Goal: Information Seeking & Learning: Learn about a topic

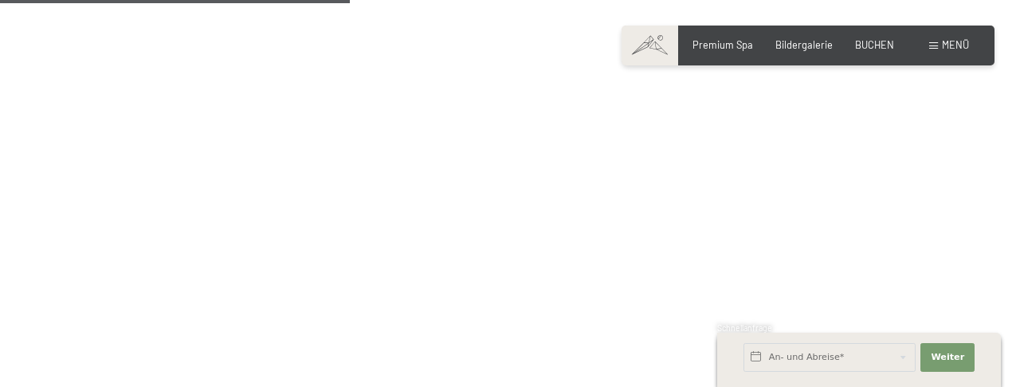
scroll to position [1789, 0]
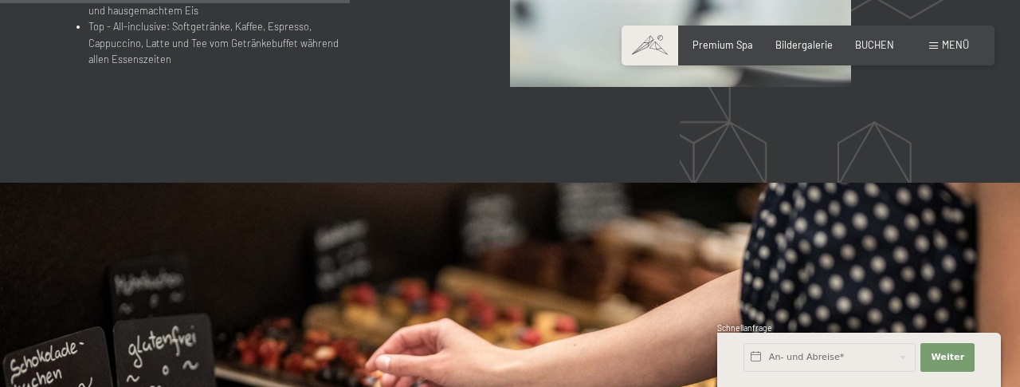
click at [933, 52] on div "Menü" at bounding box center [949, 45] width 40 height 14
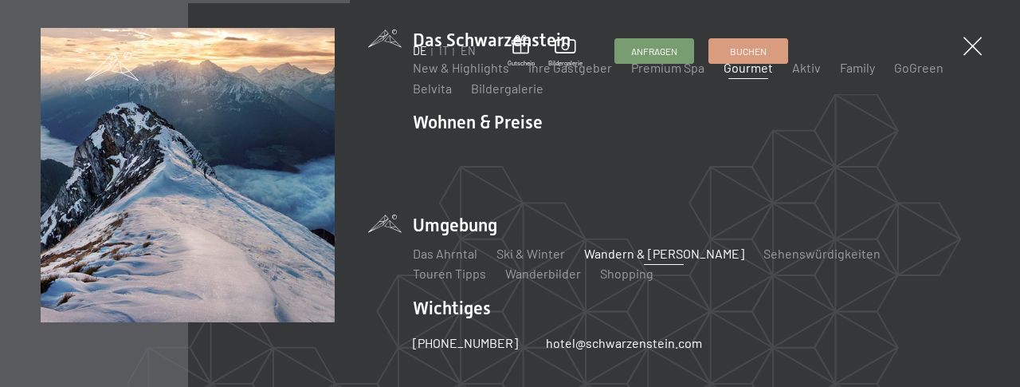
click at [609, 246] on link "Wandern & [PERSON_NAME]" at bounding box center [664, 253] width 160 height 15
click at [777, 251] on li "Sehenswürdigkeiten" at bounding box center [822, 254] width 117 height 18
click at [771, 246] on link "Sehenswürdigkeiten" at bounding box center [822, 253] width 117 height 15
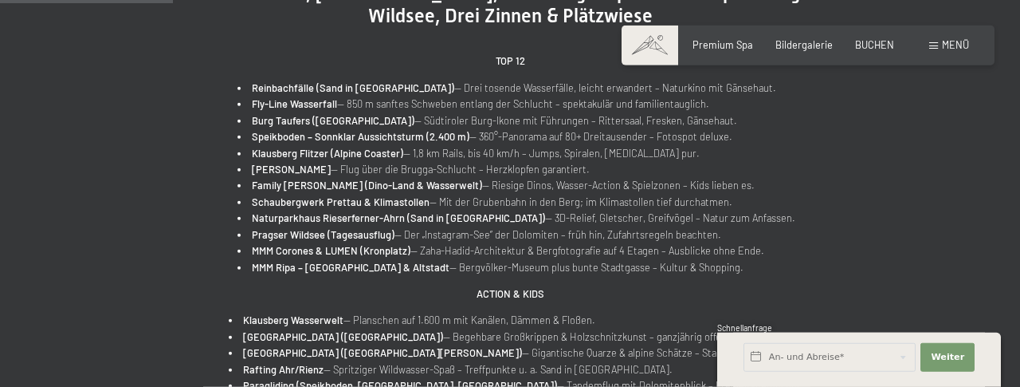
scroll to position [661, 0]
click at [337, 108] on strong "Fly-Line Wasserfall" at bounding box center [294, 104] width 85 height 13
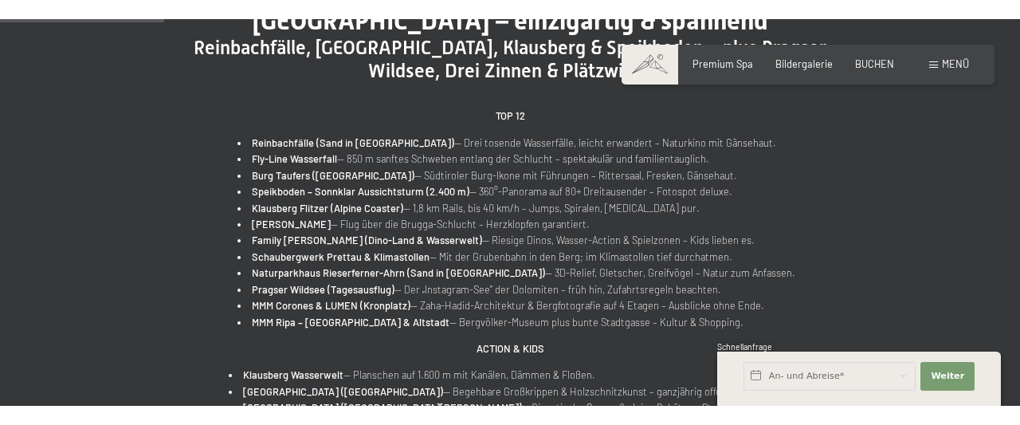
scroll to position [627, 0]
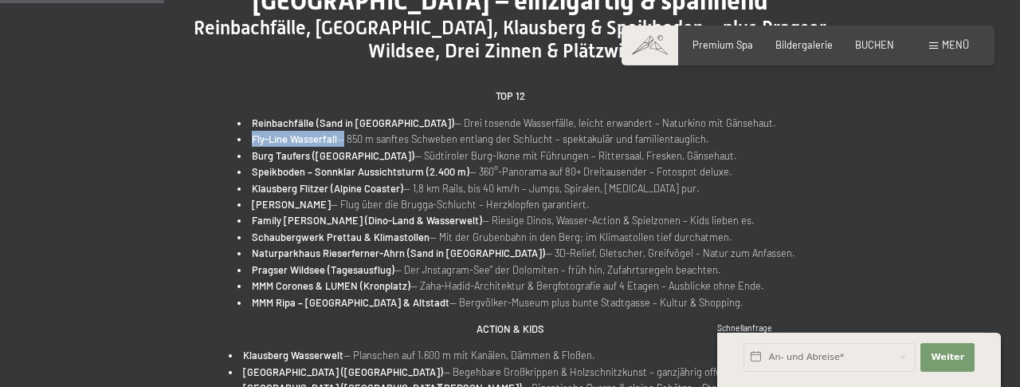
drag, startPoint x: 356, startPoint y: 131, endPoint x: 269, endPoint y: 140, distance: 88.2
click at [269, 140] on li "Fly-Line Wasserfall — 850 m sanftes Schweben entlang der Schlucht – spektakulär…" at bounding box center [517, 139] width 558 height 16
click at [278, 140] on strong "Fly-Line Wasserfall" at bounding box center [294, 138] width 85 height 13
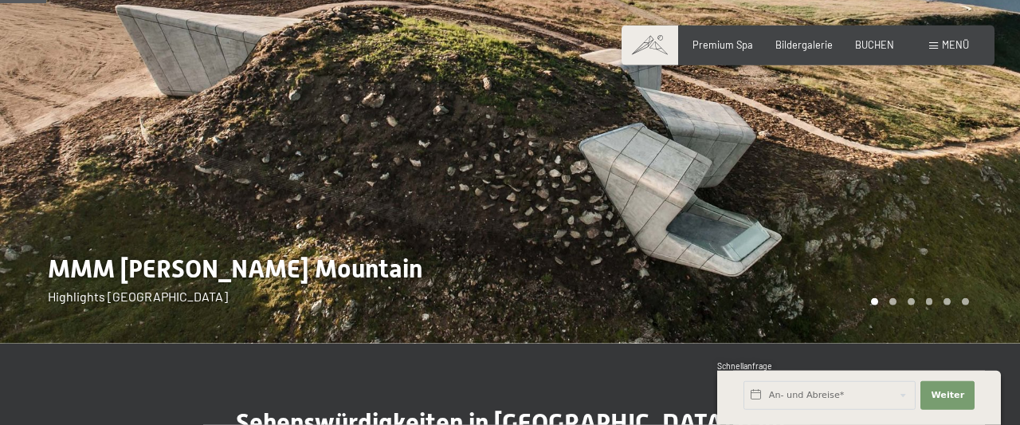
scroll to position [173, 0]
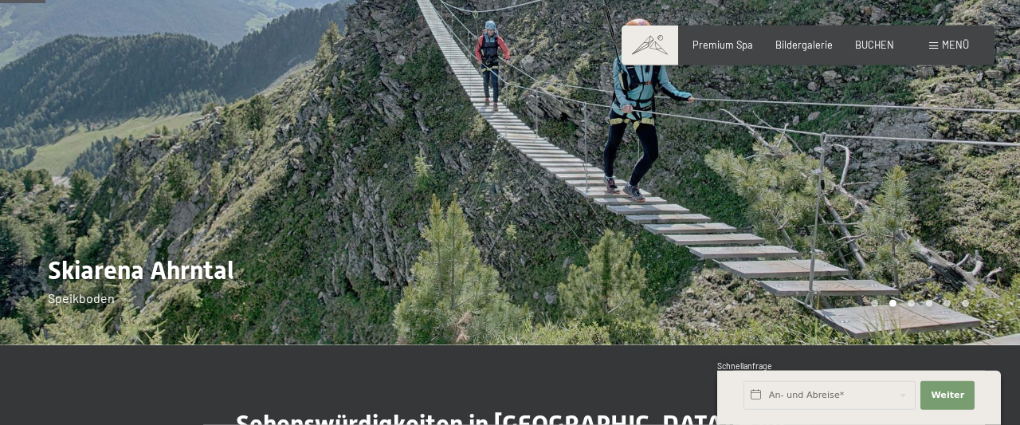
click at [908, 183] on div at bounding box center [765, 86] width 510 height 518
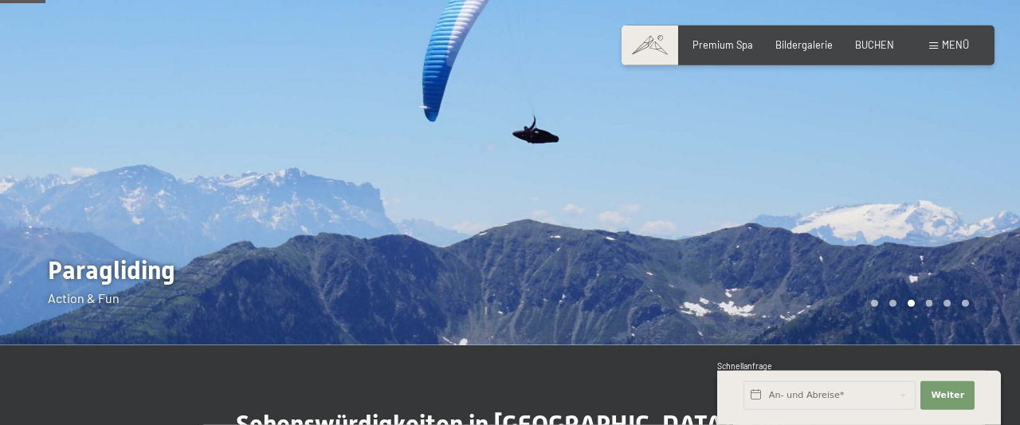
click at [908, 183] on div at bounding box center [765, 86] width 510 height 518
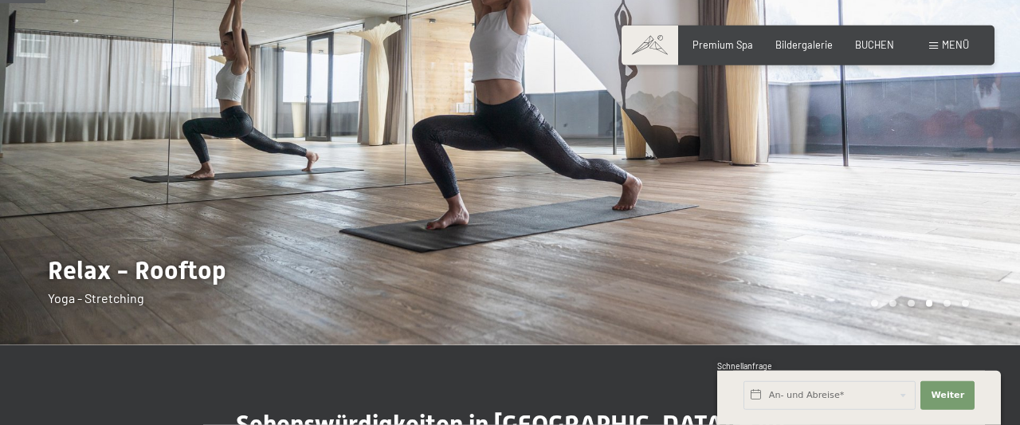
click at [908, 183] on div at bounding box center [765, 86] width 510 height 518
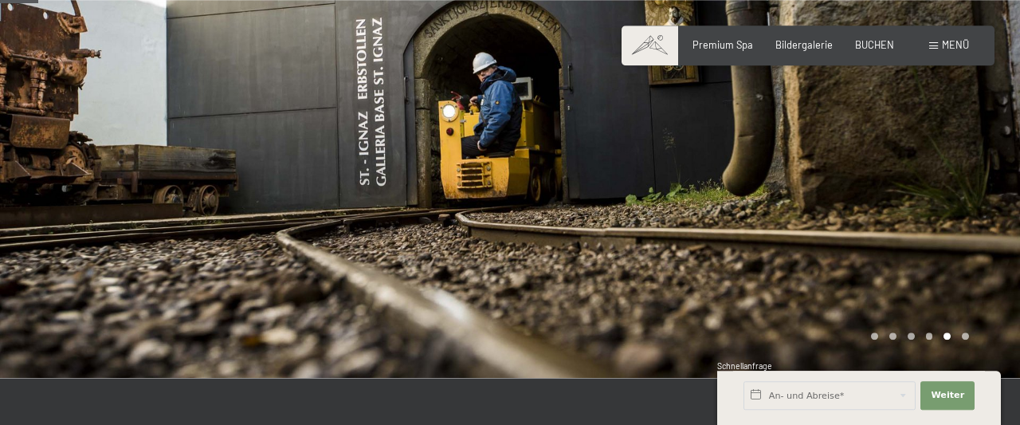
scroll to position [139, 0]
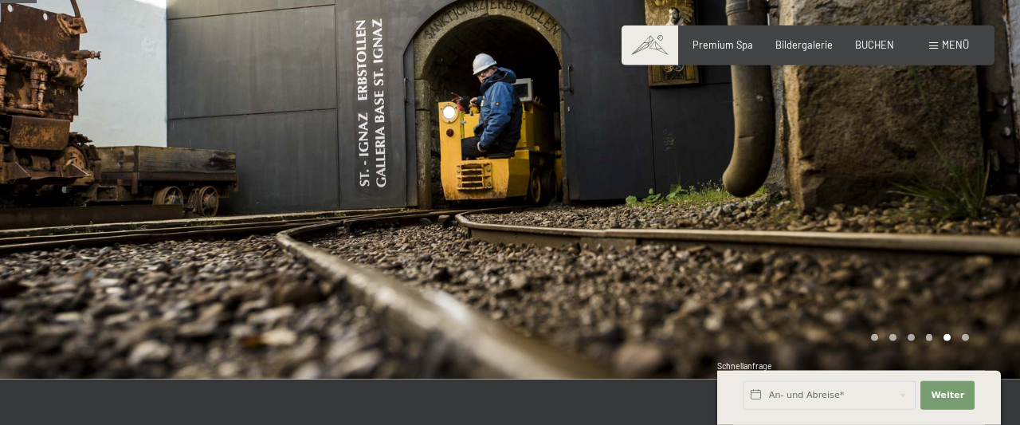
click at [908, 183] on div at bounding box center [765, 120] width 510 height 518
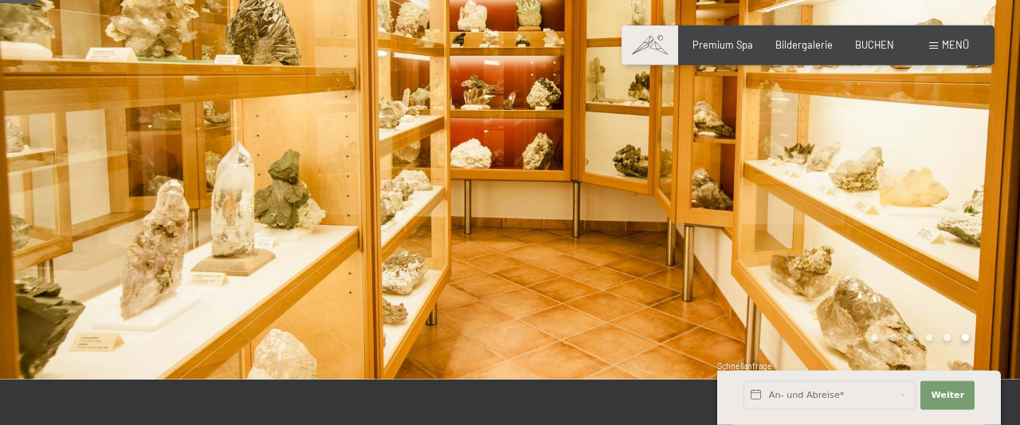
click at [908, 183] on div at bounding box center [765, 120] width 510 height 518
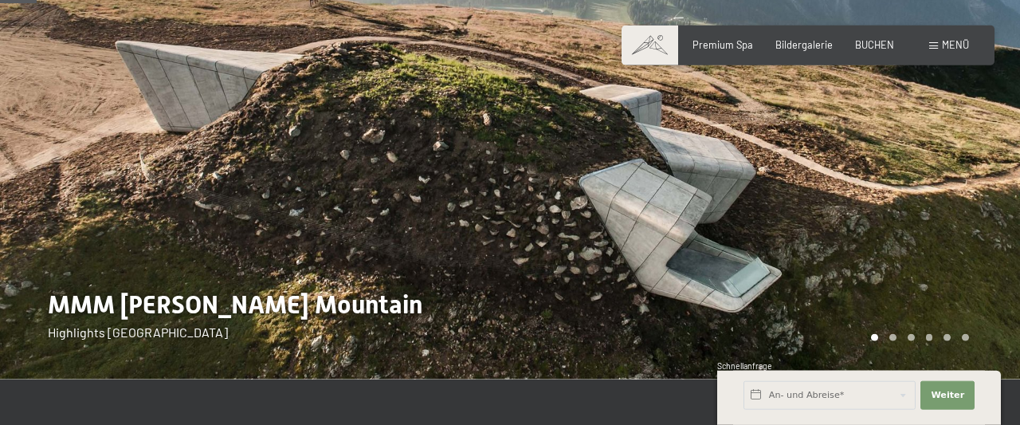
click at [908, 183] on div at bounding box center [765, 120] width 510 height 518
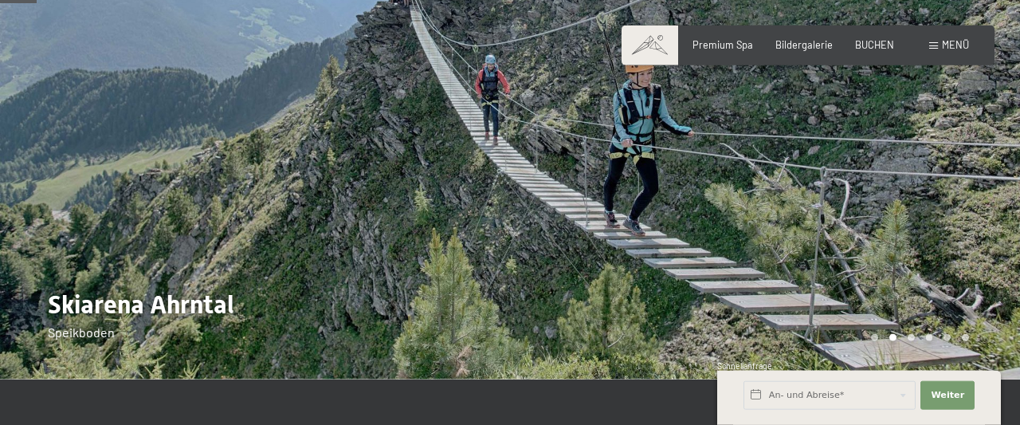
click at [908, 183] on div at bounding box center [765, 120] width 510 height 518
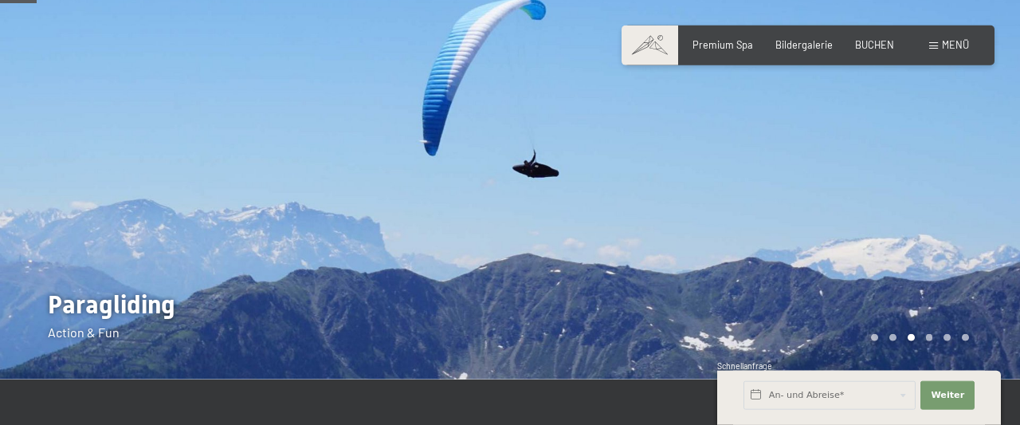
click at [937, 48] on span at bounding box center [933, 45] width 9 height 7
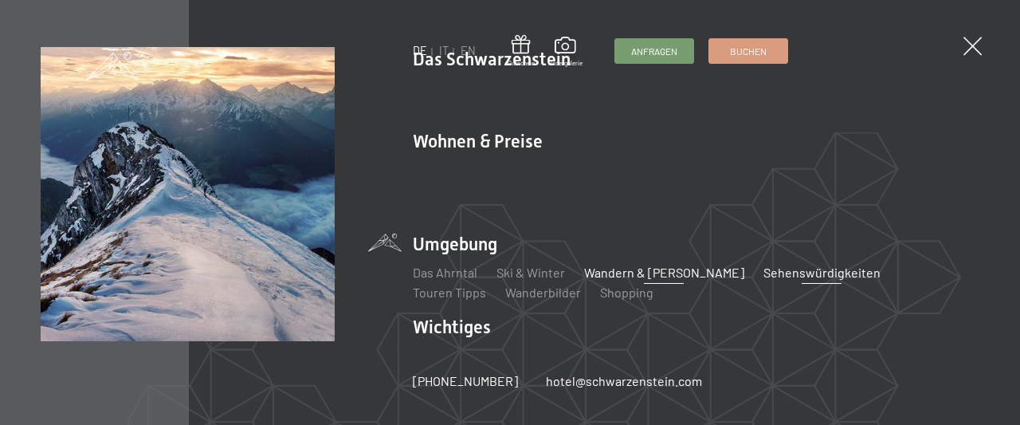
click at [650, 265] on link "Wandern & [PERSON_NAME]" at bounding box center [664, 272] width 160 height 15
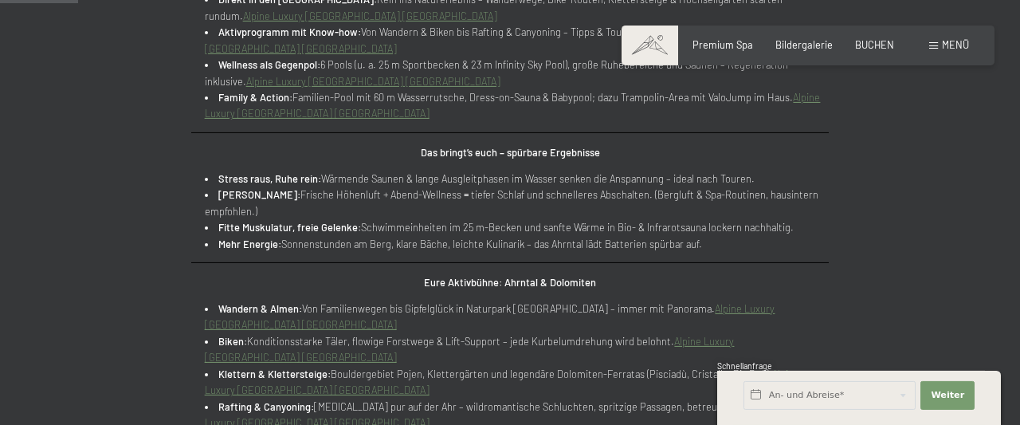
scroll to position [823, 0]
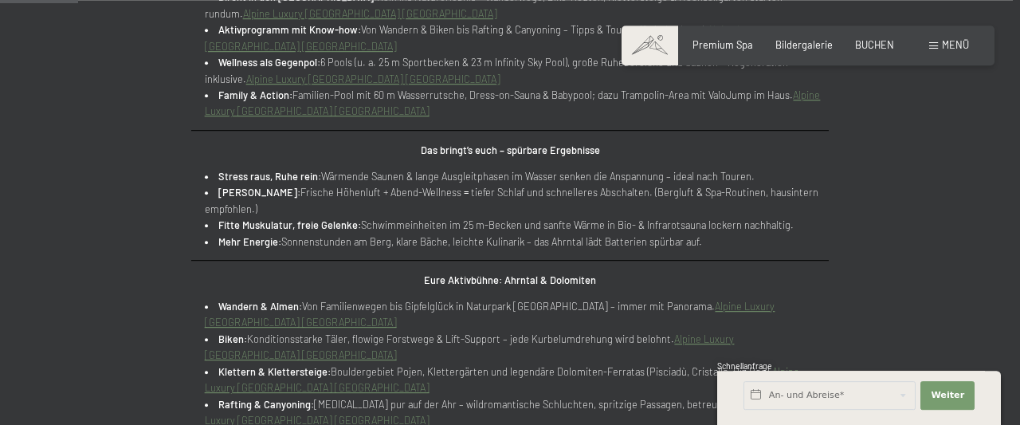
click at [280, 312] on link "Alpine Luxury [GEOGRAPHIC_DATA] [GEOGRAPHIC_DATA]" at bounding box center [490, 314] width 571 height 29
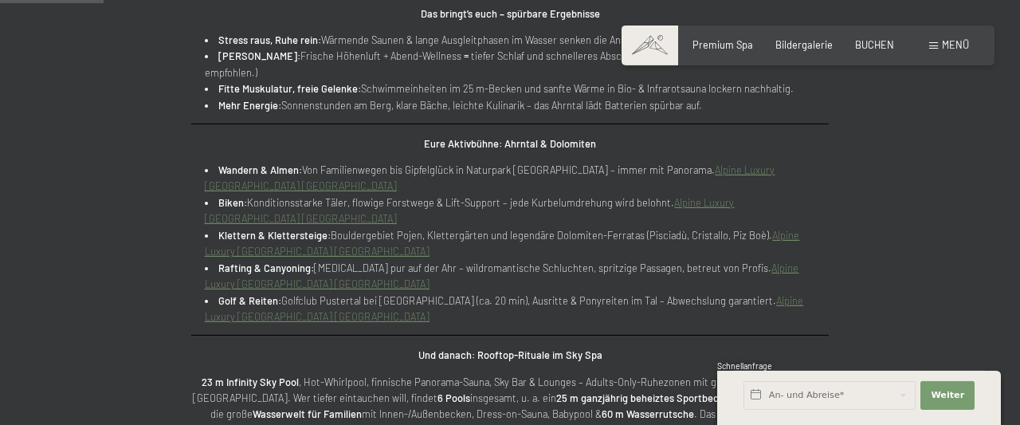
scroll to position [1059, 0]
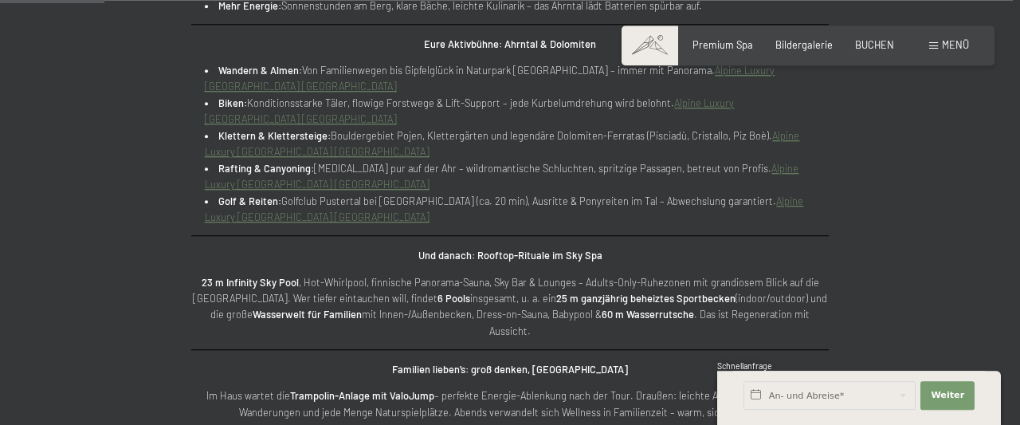
click at [938, 49] on span at bounding box center [933, 45] width 9 height 7
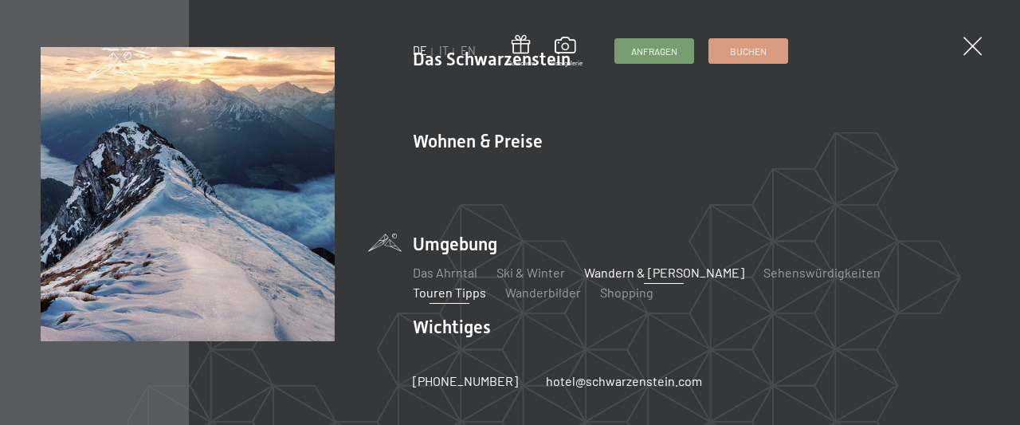
click at [486, 285] on link "Touren Tipps" at bounding box center [449, 292] width 73 height 15
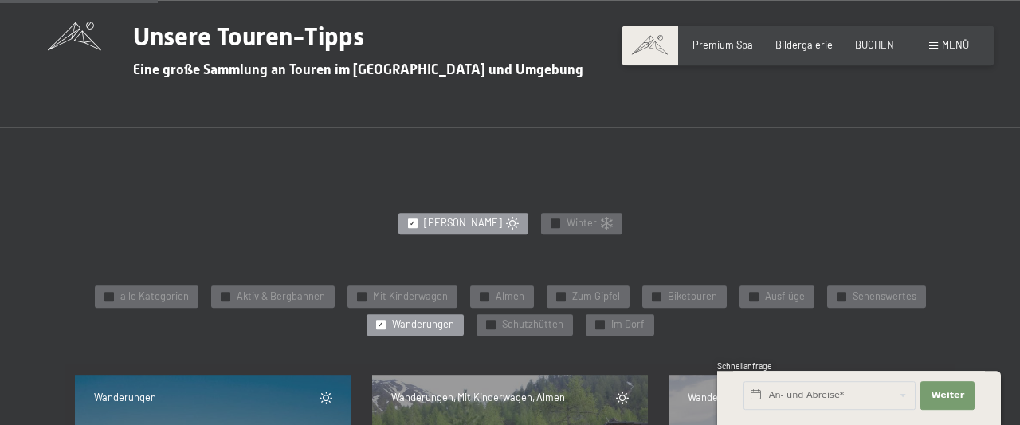
scroll to position [537, 0]
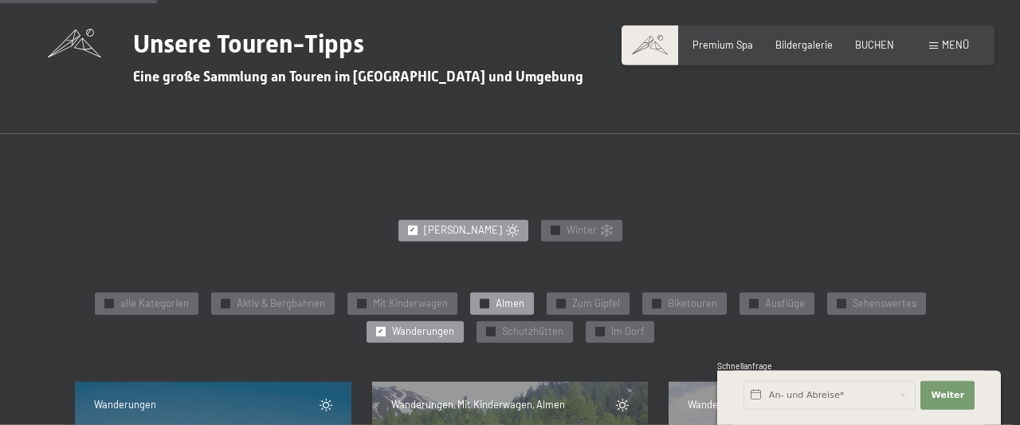
click at [509, 298] on span "Almen" at bounding box center [510, 304] width 29 height 14
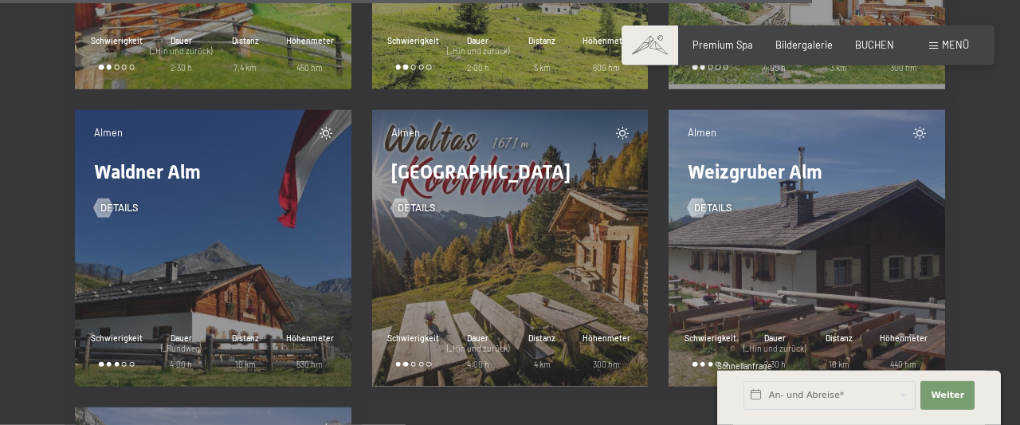
scroll to position [4967, 0]
